Goal: Information Seeking & Learning: Learn about a topic

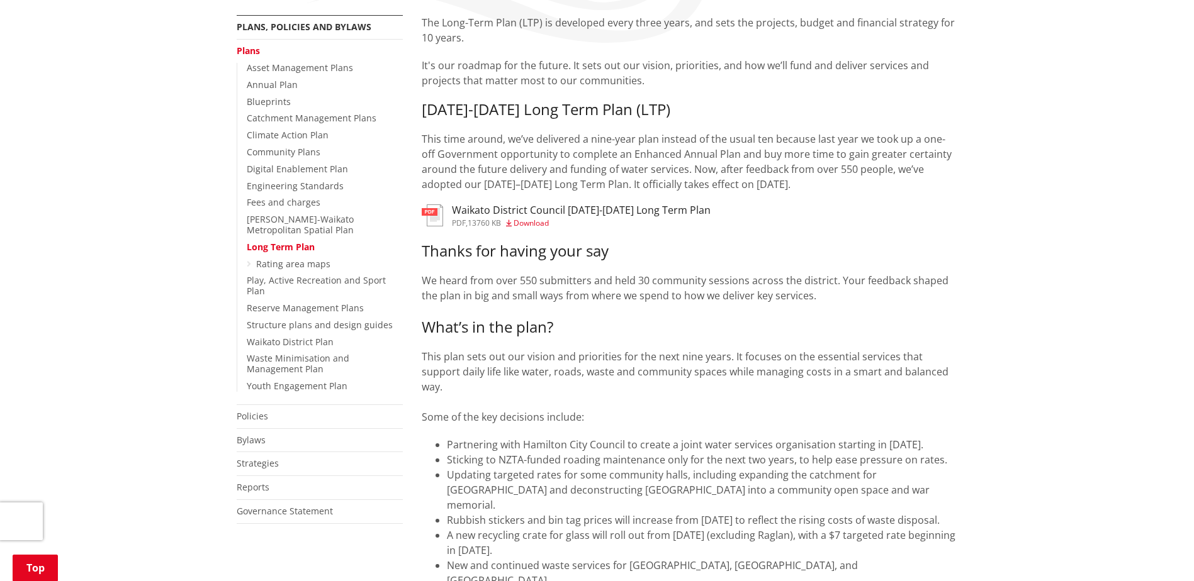
scroll to position [126, 0]
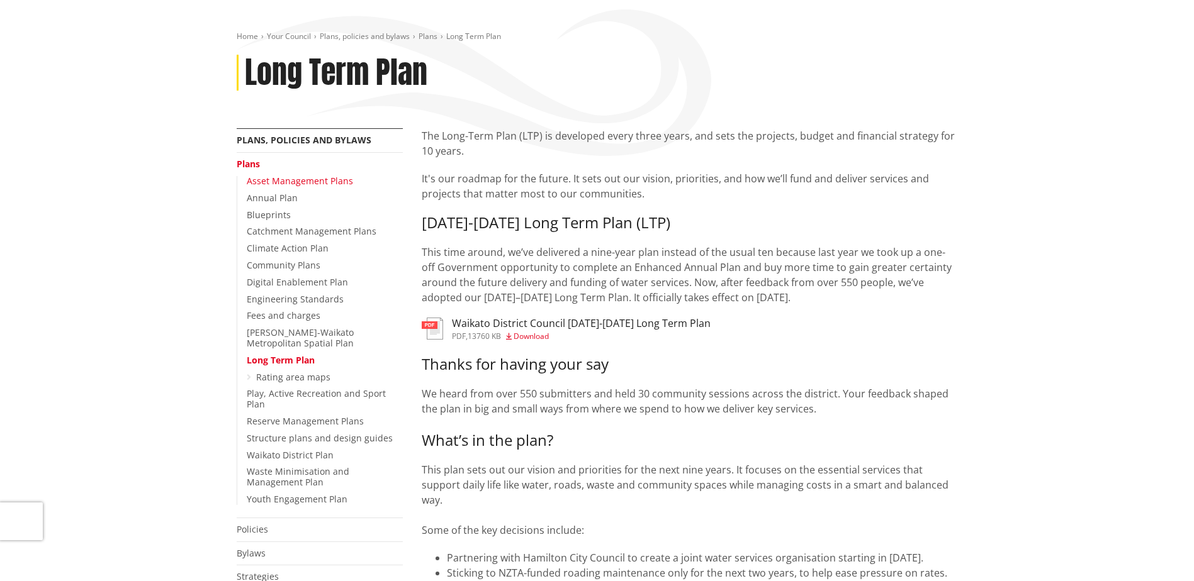
click at [313, 182] on link "Asset Management Plans" at bounding box center [300, 181] width 106 height 12
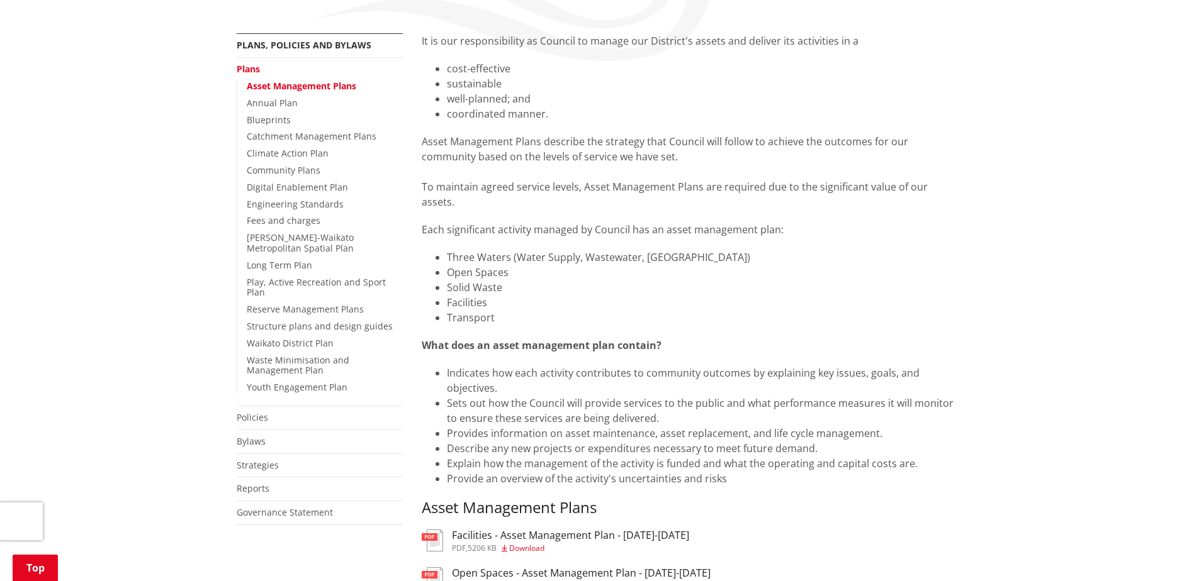
scroll to position [252, 0]
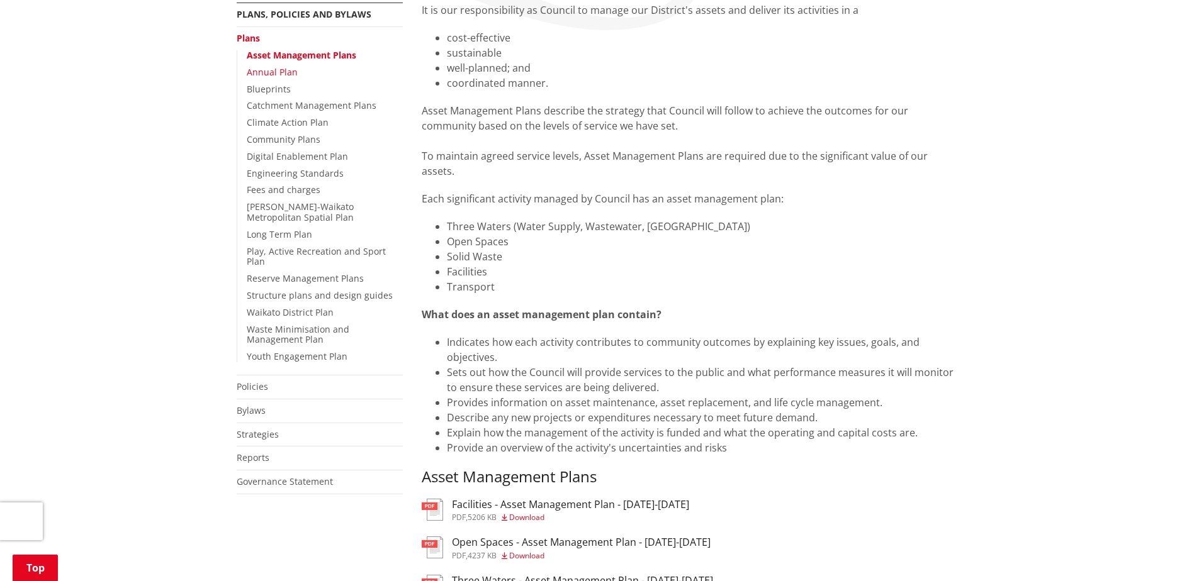
click at [261, 71] on link "Annual Plan" at bounding box center [272, 72] width 51 height 12
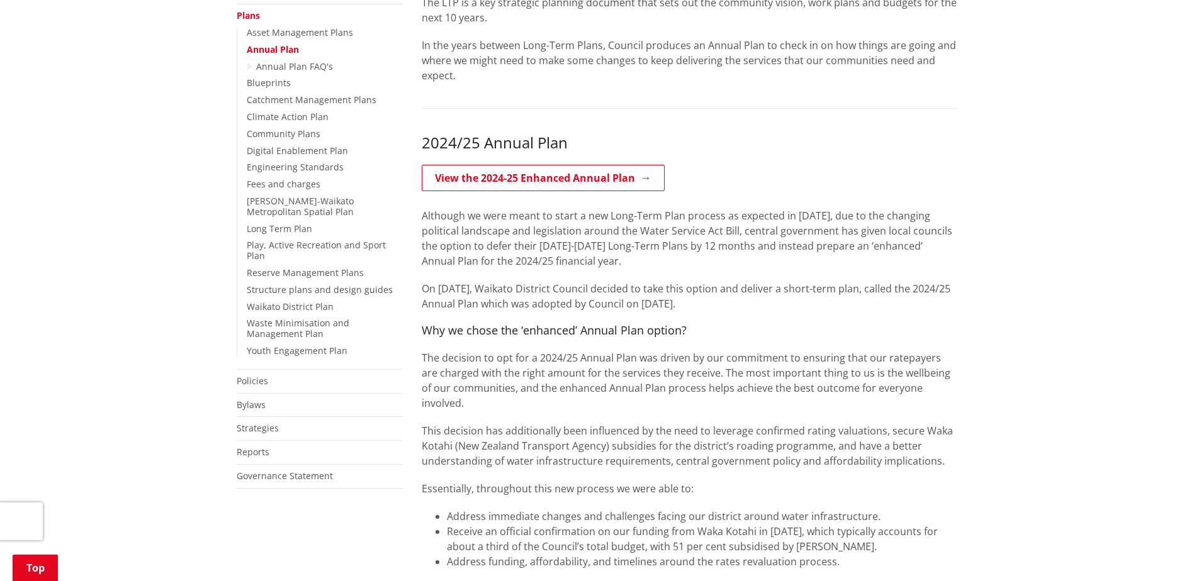
scroll to position [126, 0]
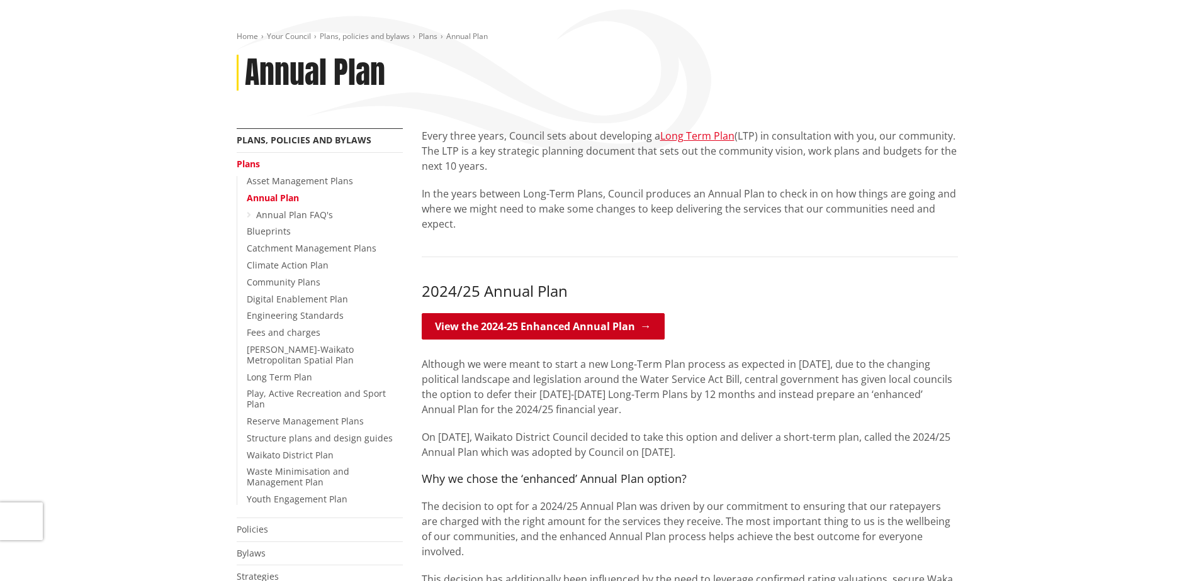
click at [563, 328] on link "View the 2024-25 Enhanced Annual Plan" at bounding box center [543, 326] width 243 height 26
